Goal: Task Accomplishment & Management: Manage account settings

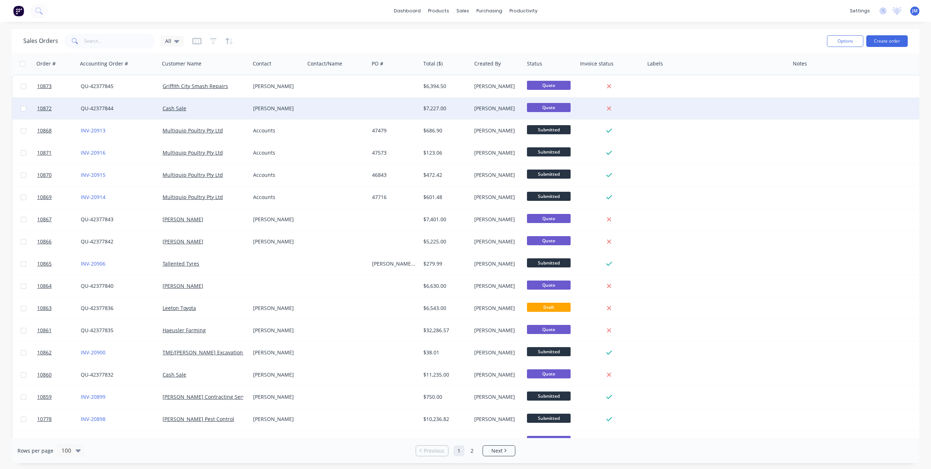
click at [209, 107] on div "Cash Sale" at bounding box center [203, 108] width 81 height 7
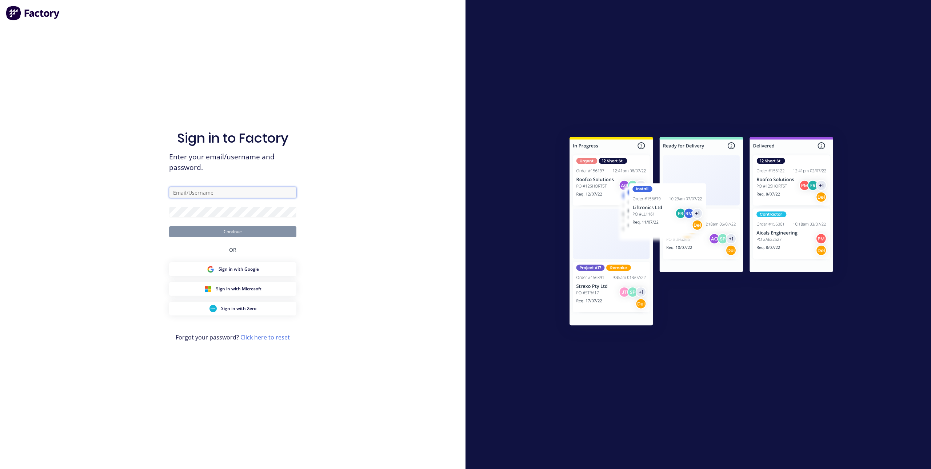
type input "[PERSON_NAME][EMAIL_ADDRESS][DOMAIN_NAME]"
click at [215, 232] on button "Continue" at bounding box center [232, 231] width 127 height 11
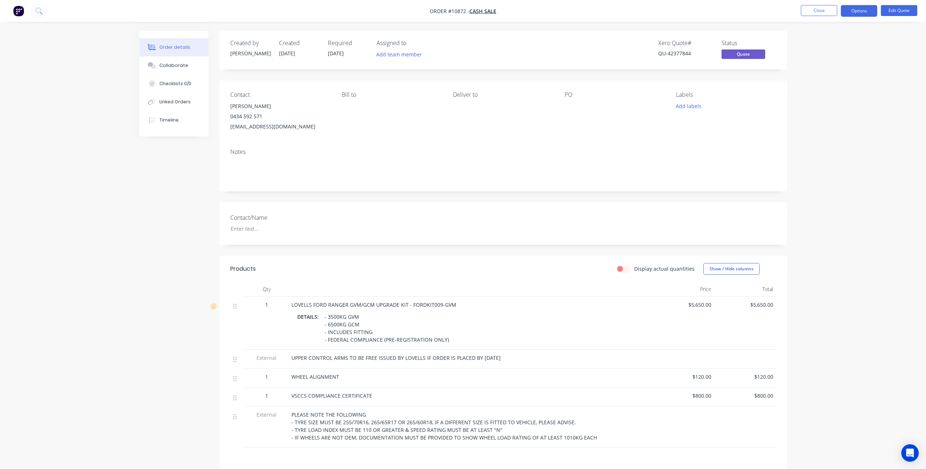
click at [335, 323] on div "- 3500KG GVM - 6500KG GCM - INCLUDES FITTING - FEDERAL COMPLIANCE (PRE-REGISTRA…" at bounding box center [387, 327] width 130 height 33
click at [333, 325] on div "- 3500KG GVM - 6500KG GCM - INCLUDES FITTING - FEDERAL COMPLIANCE (PRE-REGISTRA…" at bounding box center [387, 327] width 130 height 33
click at [901, 7] on button "Edit Quote" at bounding box center [899, 10] width 36 height 11
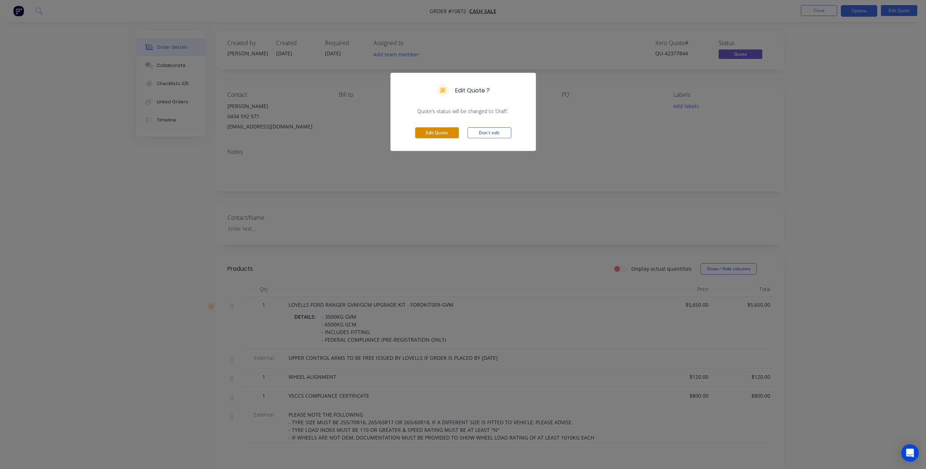
click at [427, 136] on button "Edit Quote" at bounding box center [437, 132] width 44 height 11
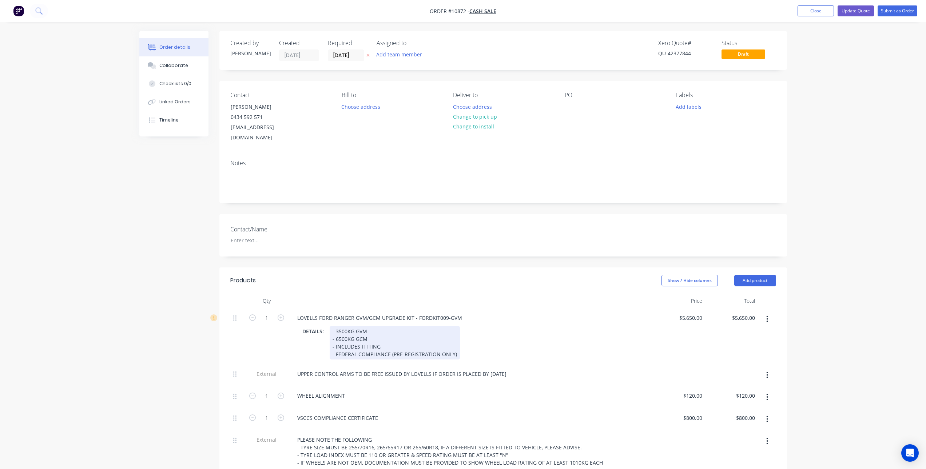
click at [339, 329] on div "- 3500KG GVM - 6500KG GCM - INCLUDES FITTING - FEDERAL COMPLIANCE (PRE-REGISTRA…" at bounding box center [395, 342] width 130 height 33
click at [340, 329] on div "- 3500KG GVM - 6500KG GCM - INCLUDES FITTING - FEDERAL COMPLIANCE (PRE-REGISTRA…" at bounding box center [395, 342] width 130 height 33
click at [540, 325] on div "DETAILS: - 3500KG GVM - 6600KG GCM - INCLUDES FITTING - FEDERAL COMPLIANCE (PRE…" at bounding box center [470, 342] width 358 height 35
click at [850, 11] on button "Update Quote" at bounding box center [856, 10] width 36 height 11
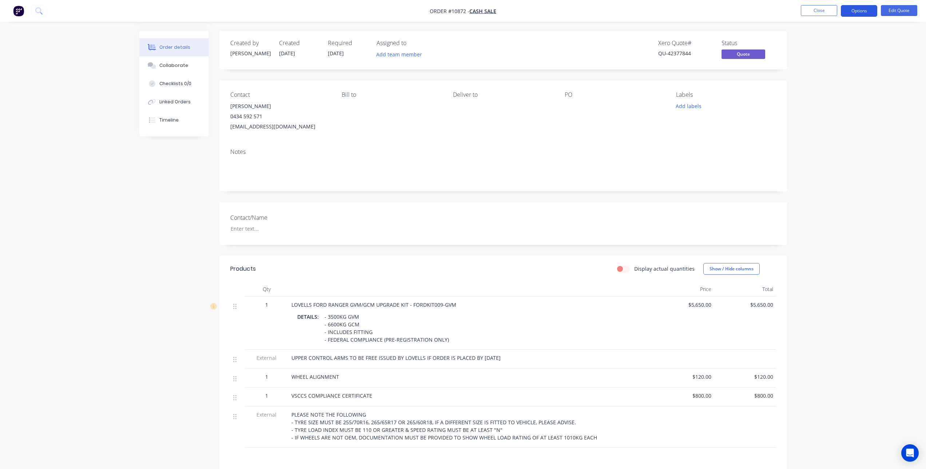
click at [852, 12] on button "Options" at bounding box center [859, 11] width 36 height 12
click at [827, 59] on div "Proforma Invoice" at bounding box center [837, 58] width 67 height 11
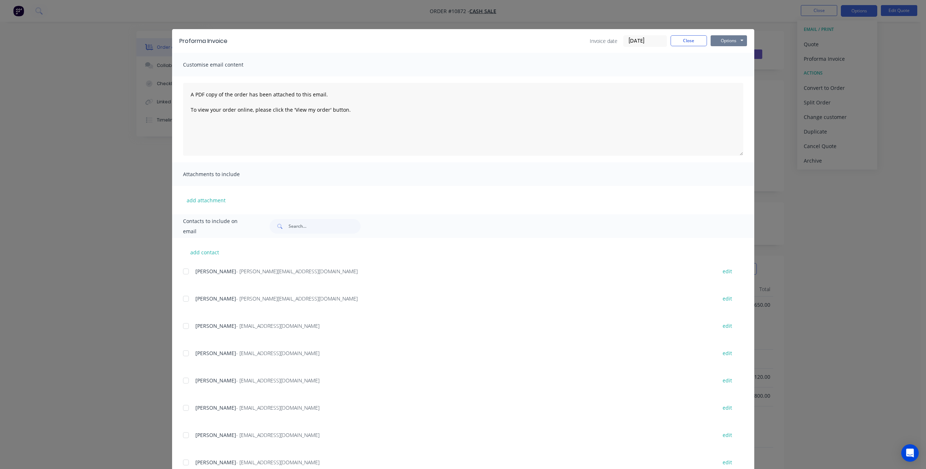
click at [737, 42] on button "Options" at bounding box center [729, 40] width 36 height 11
click at [732, 64] on button "Print" at bounding box center [734, 66] width 47 height 12
click at [681, 39] on button "Close" at bounding box center [689, 40] width 36 height 11
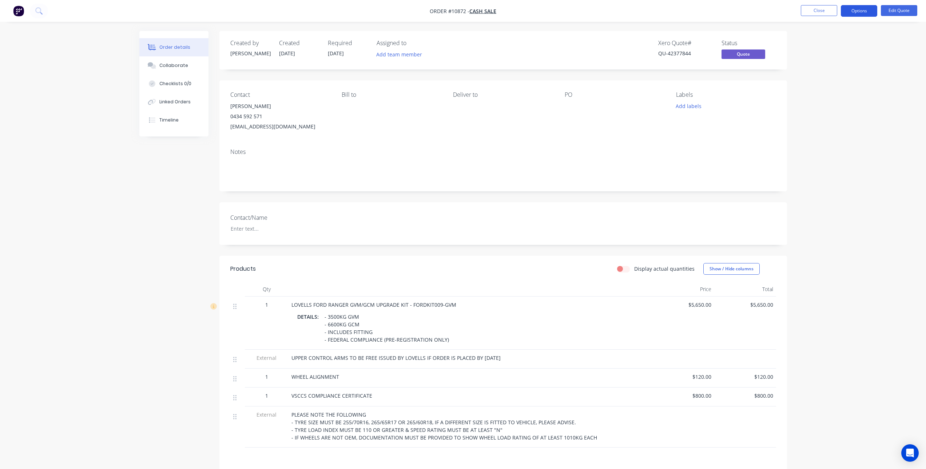
click at [856, 8] on button "Options" at bounding box center [859, 11] width 36 height 12
click at [834, 92] on div "Convert to Order" at bounding box center [837, 88] width 67 height 11
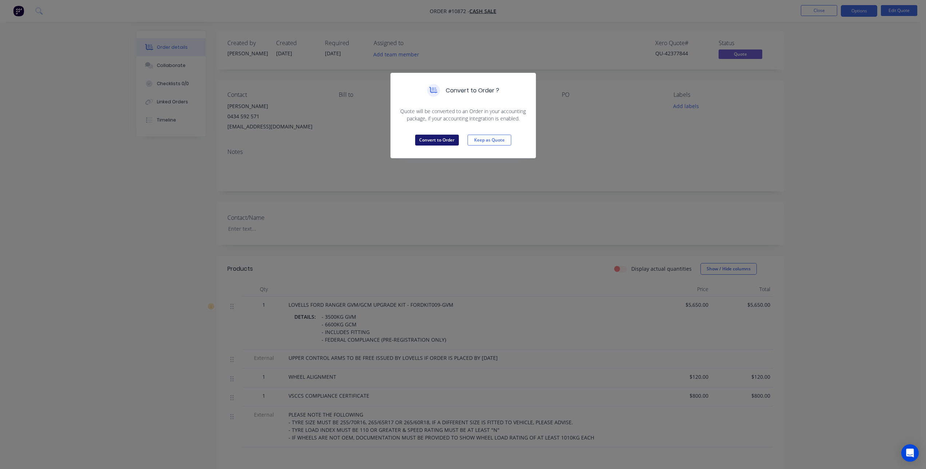
click at [443, 139] on button "Convert to Order" at bounding box center [437, 140] width 44 height 11
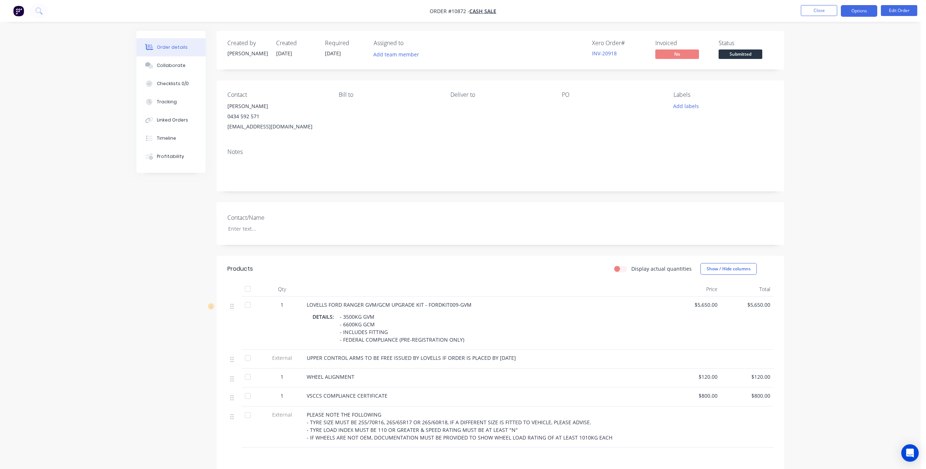
click at [869, 10] on button "Options" at bounding box center [859, 11] width 36 height 12
click at [817, 58] on div "Partial Invoice" at bounding box center [837, 58] width 67 height 11
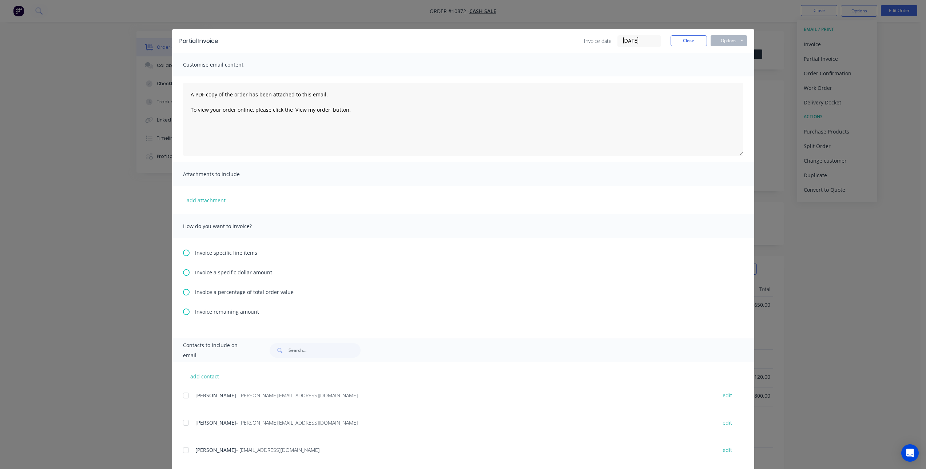
click at [187, 290] on div "Invoice a percentage of total order value" at bounding box center [463, 292] width 560 height 8
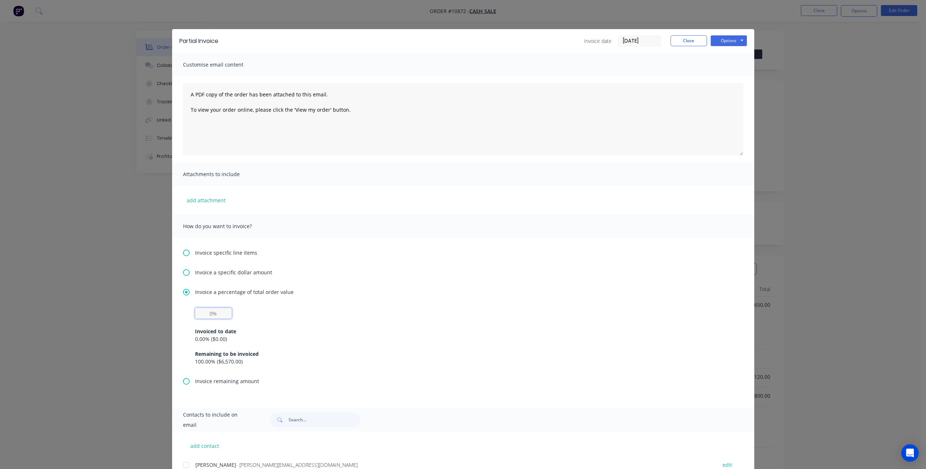
drag, startPoint x: 216, startPoint y: 312, endPoint x: 194, endPoint y: 313, distance: 22.6
click at [195, 313] on input "text" at bounding box center [213, 313] width 37 height 11
type input "50%"
click at [468, 312] on div "50% Invoiced to date 0.00 % ( $0.00 ) Remaining to be invoiced 100.00 % ( $6,57…" at bounding box center [463, 336] width 536 height 57
click at [733, 44] on button "Options" at bounding box center [729, 40] width 36 height 11
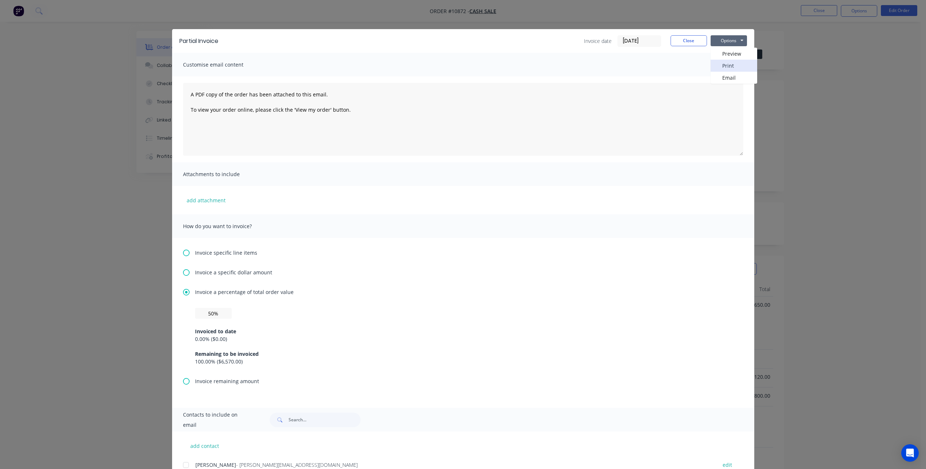
click at [724, 65] on button "Print" at bounding box center [734, 66] width 47 height 12
click at [691, 37] on button "Close" at bounding box center [689, 40] width 36 height 11
